Goal: Navigation & Orientation: Find specific page/section

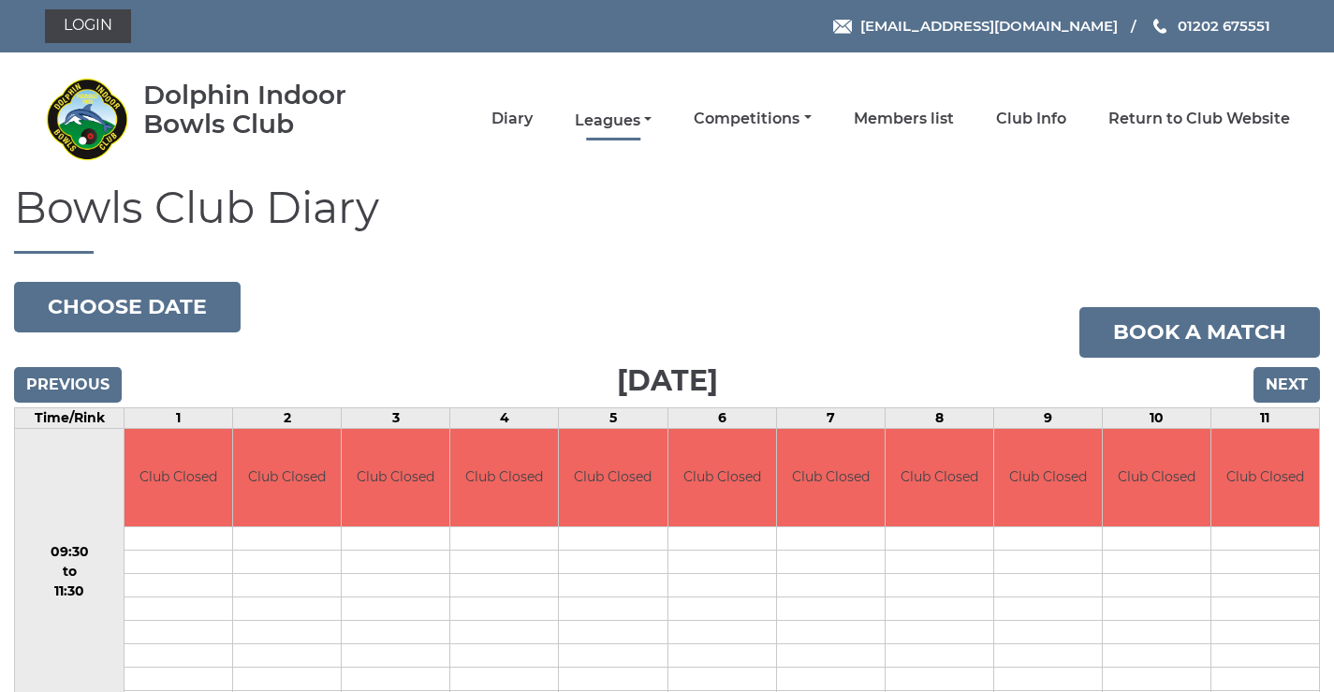
click at [606, 119] on link "Leagues" at bounding box center [613, 120] width 77 height 21
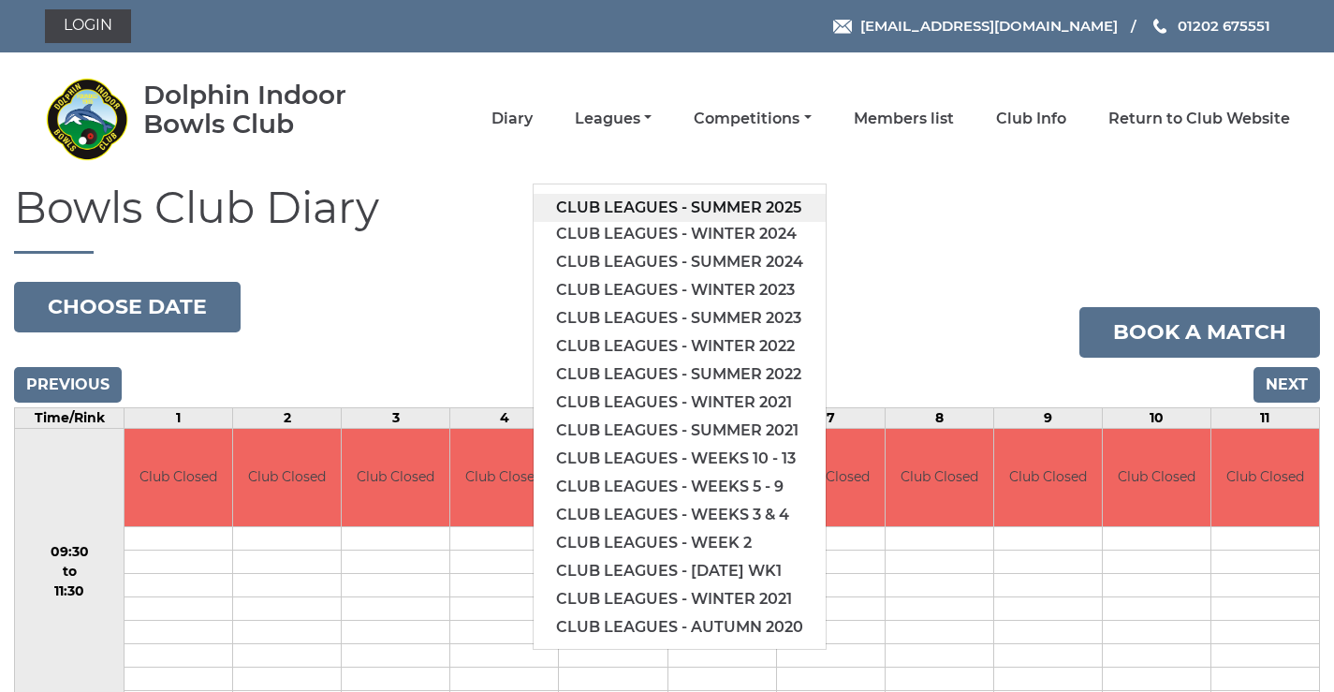
click at [650, 212] on link "Club leagues - Summer 2025" at bounding box center [679, 208] width 292 height 28
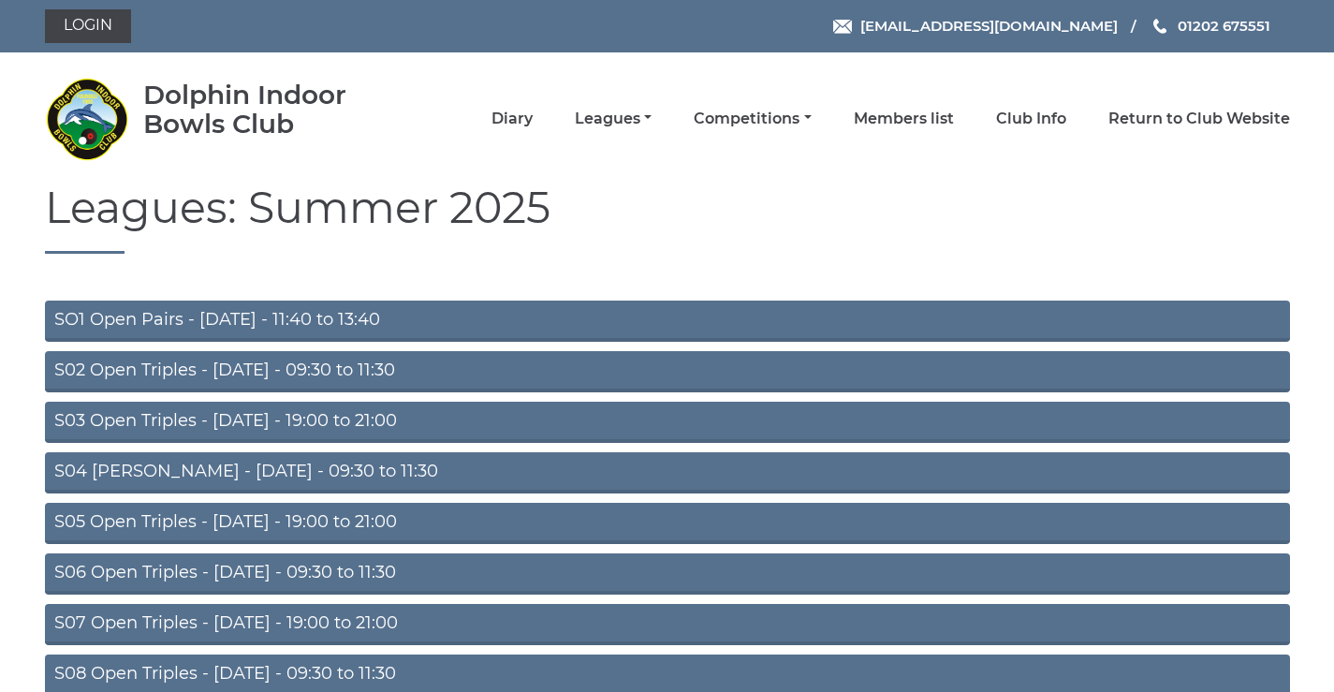
scroll to position [149, 0]
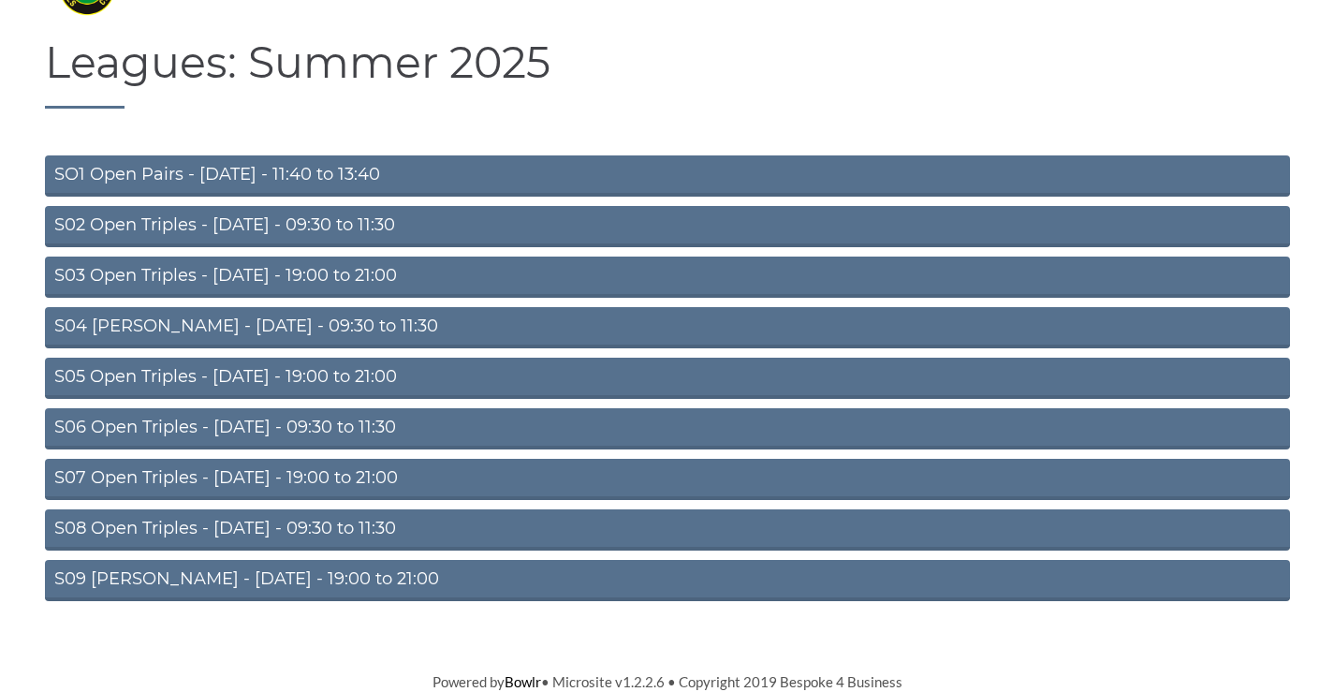
click at [166, 573] on link "S09 [PERSON_NAME] - [DATE] - 19:00 to 21:00" at bounding box center [667, 580] width 1245 height 41
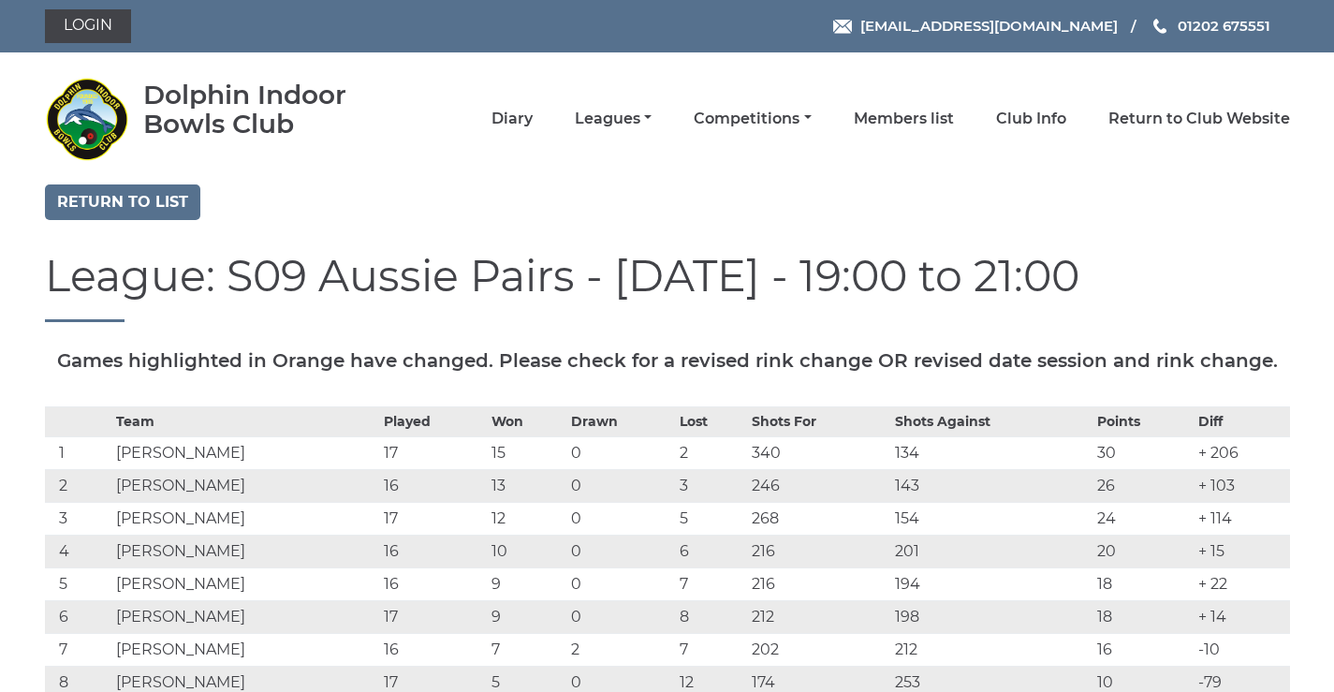
scroll to position [437, 0]
